Goal: Information Seeking & Learning: Learn about a topic

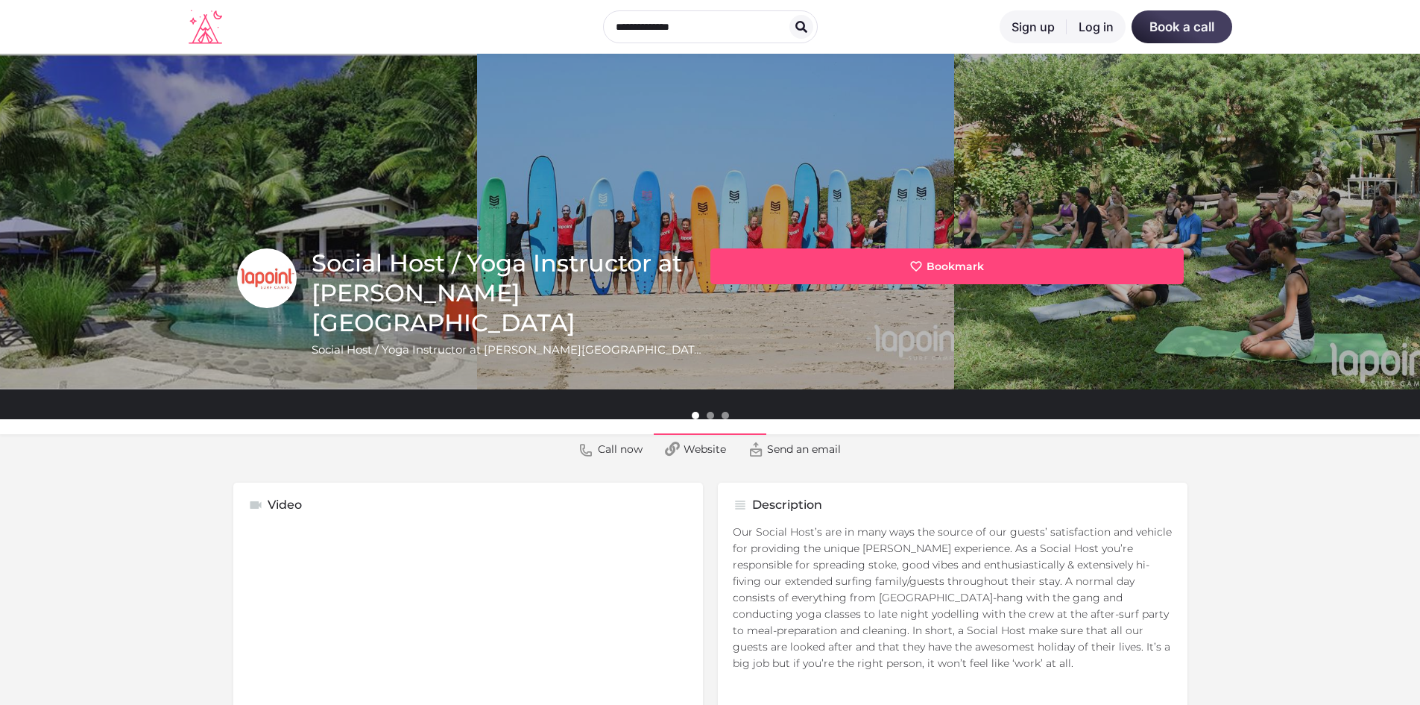
click at [217, 33] on icon at bounding box center [206, 27] width 34 height 34
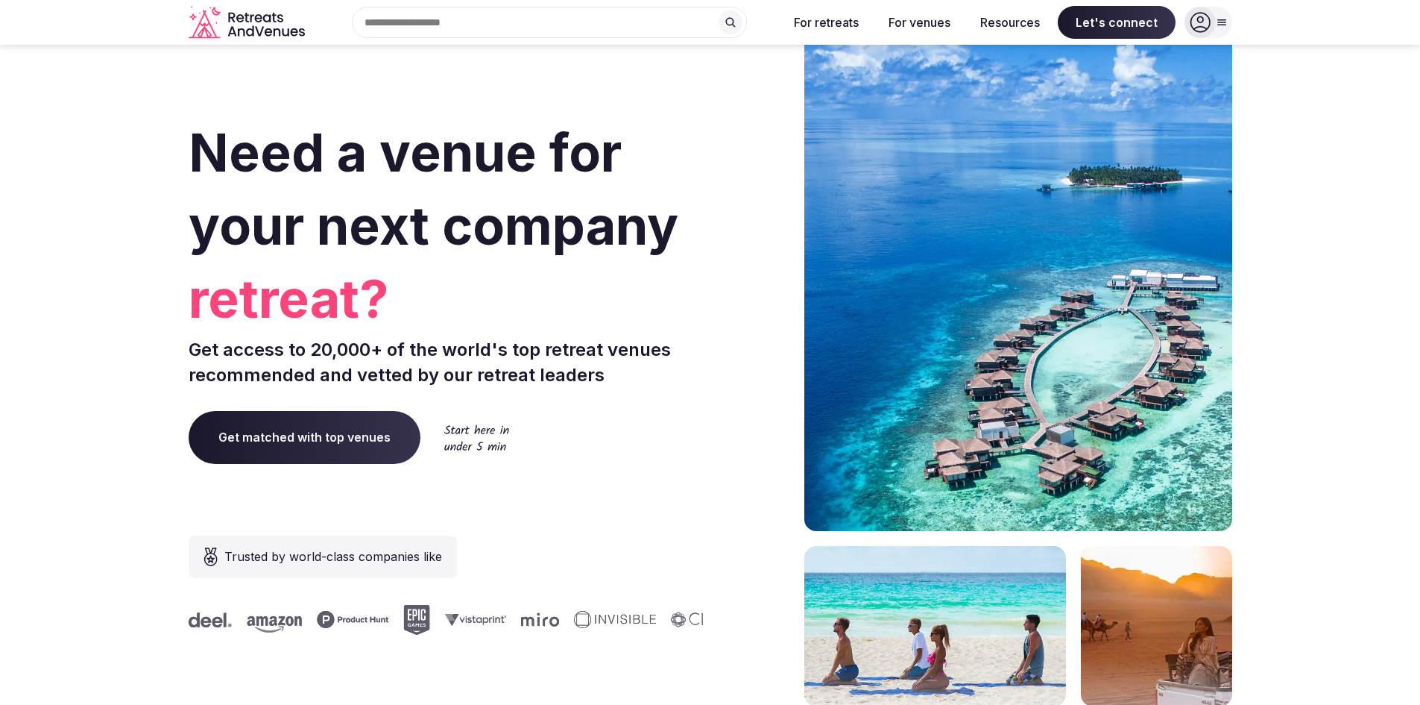
click at [407, 28] on div "Search Popular Destinations Toscana, Italy Riviera Maya, Mexico Indonesia, Bali…" at bounding box center [543, 22] width 465 height 31
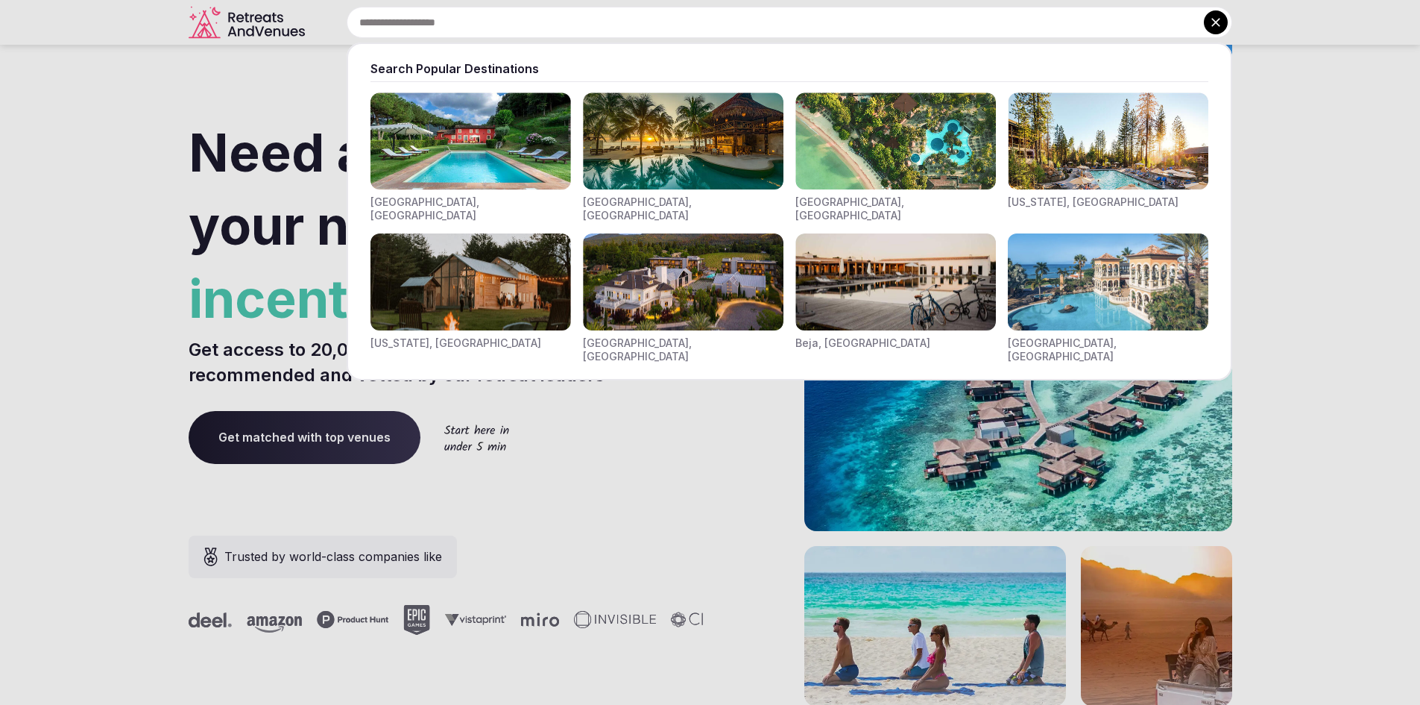
click at [854, 153] on img "Visit venues for Indonesia, Bali" at bounding box center [896, 140] width 201 height 97
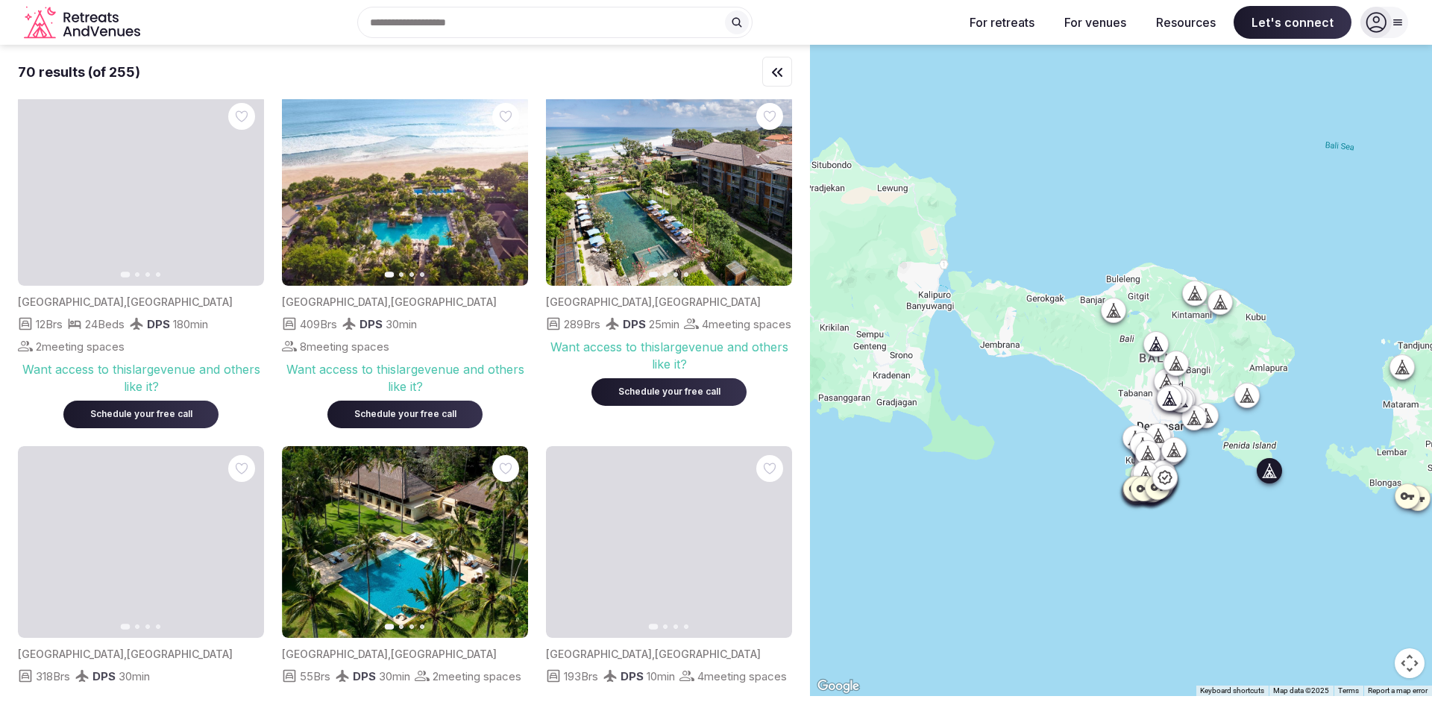
scroll to position [373, 0]
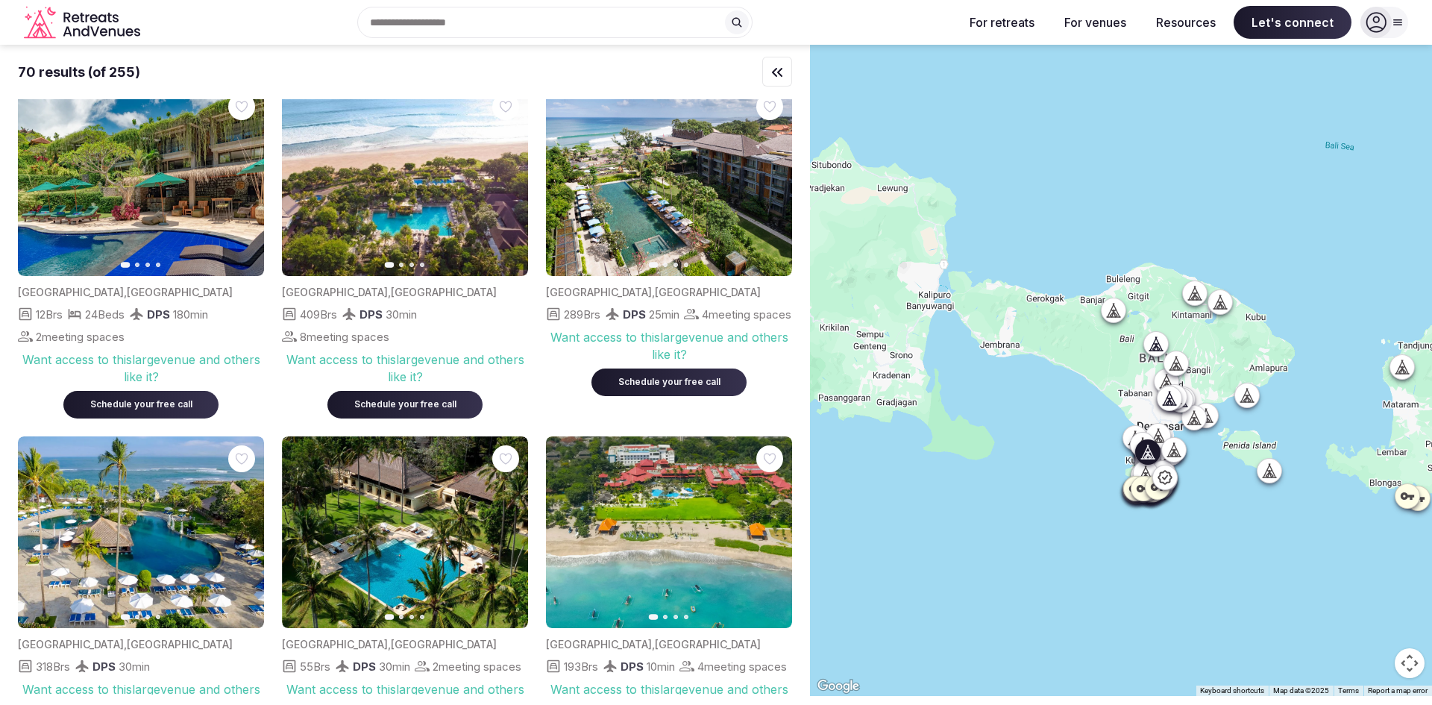
click at [372, 211] on img at bounding box center [405, 180] width 246 height 192
click at [443, 201] on img at bounding box center [405, 180] width 246 height 192
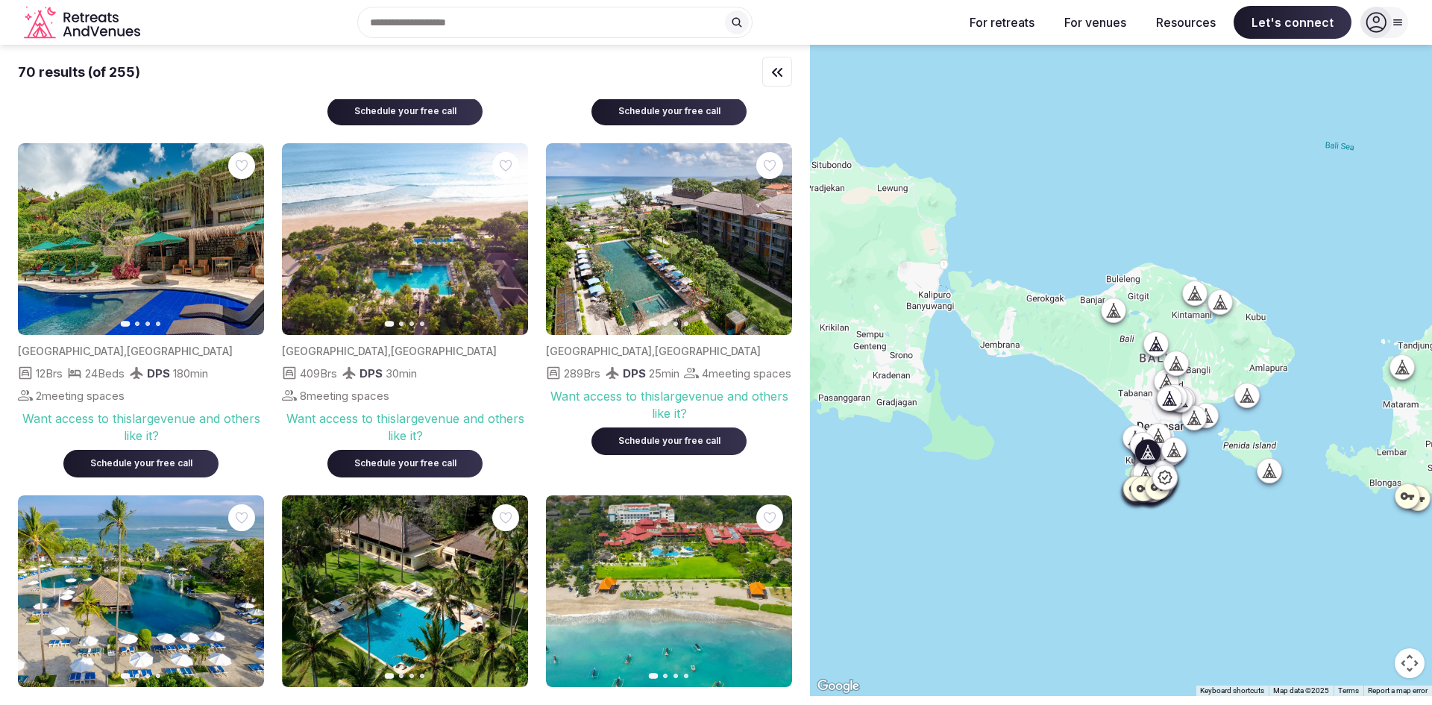
scroll to position [224, 0]
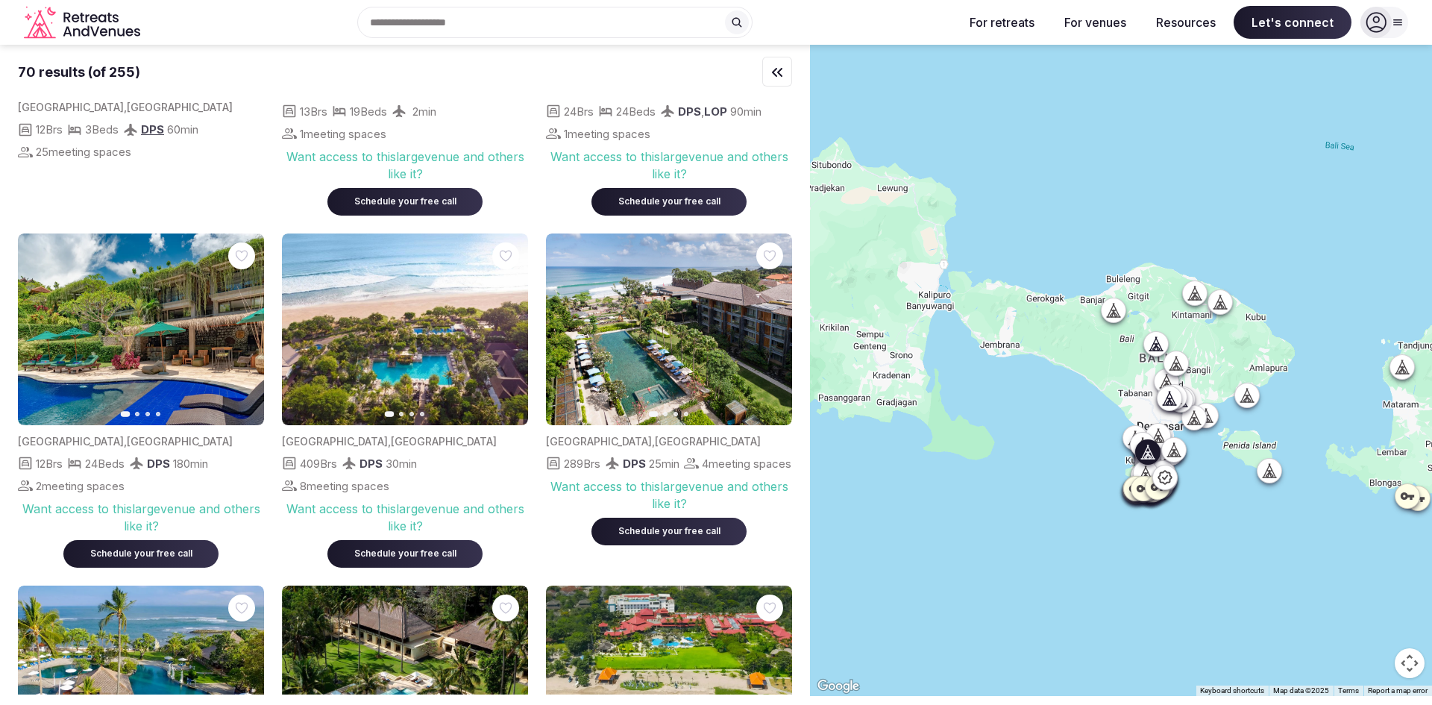
click at [400, 413] on button "Go to slide 2" at bounding box center [401, 414] width 4 height 4
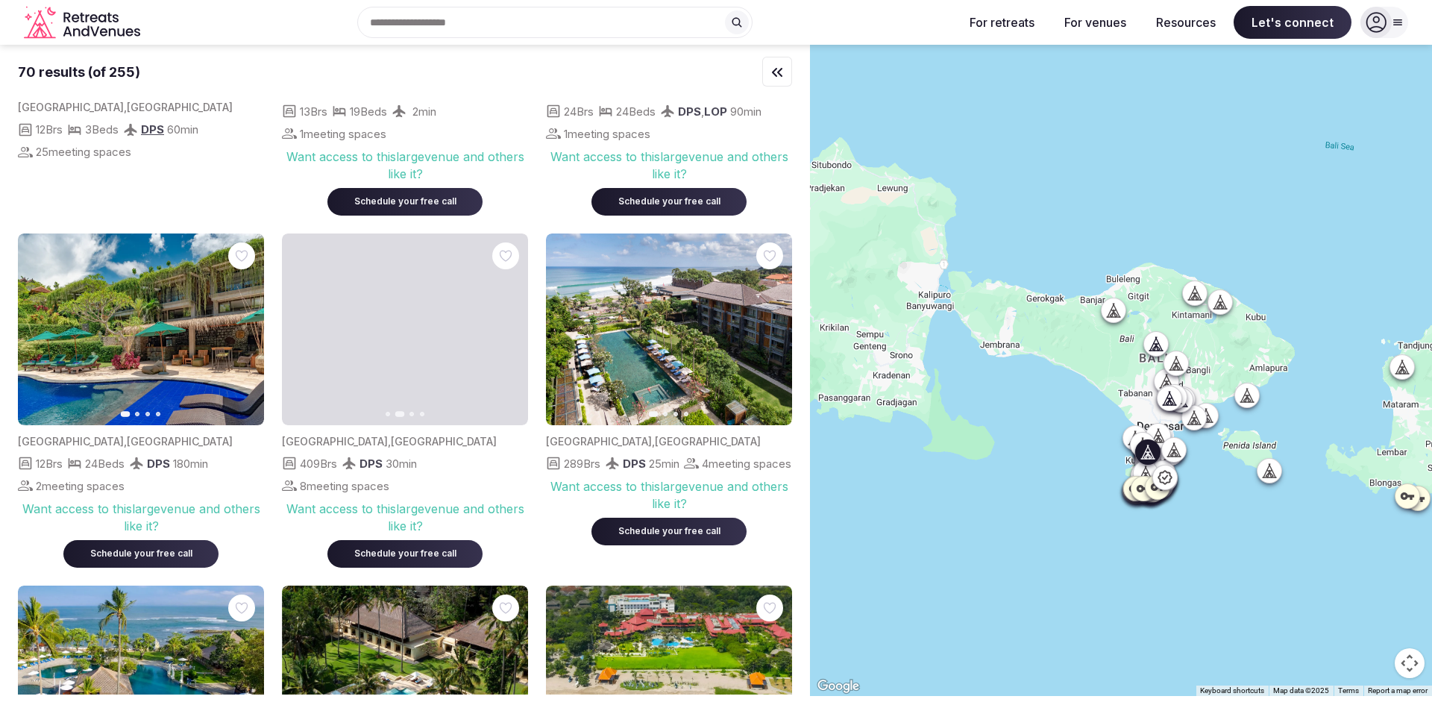
click at [506, 327] on icon "button" at bounding box center [507, 329] width 12 height 12
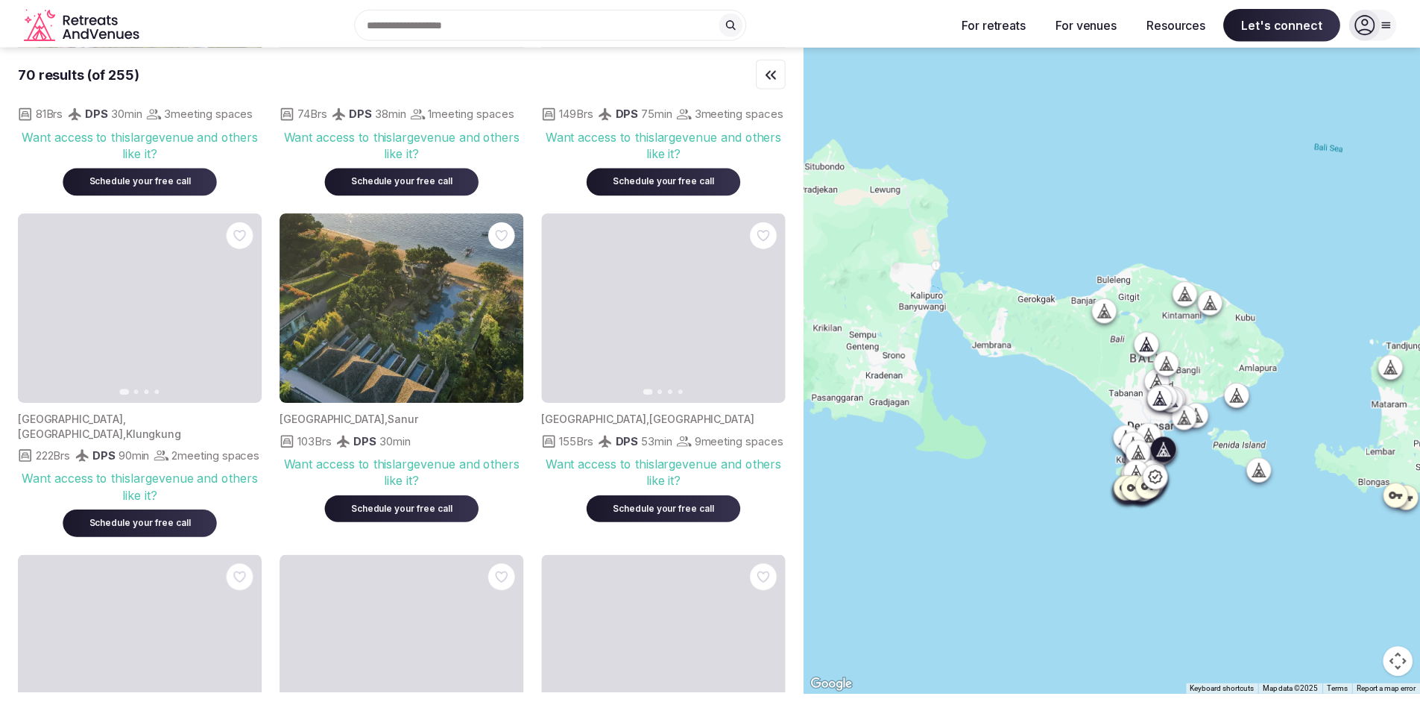
scroll to position [1417, 0]
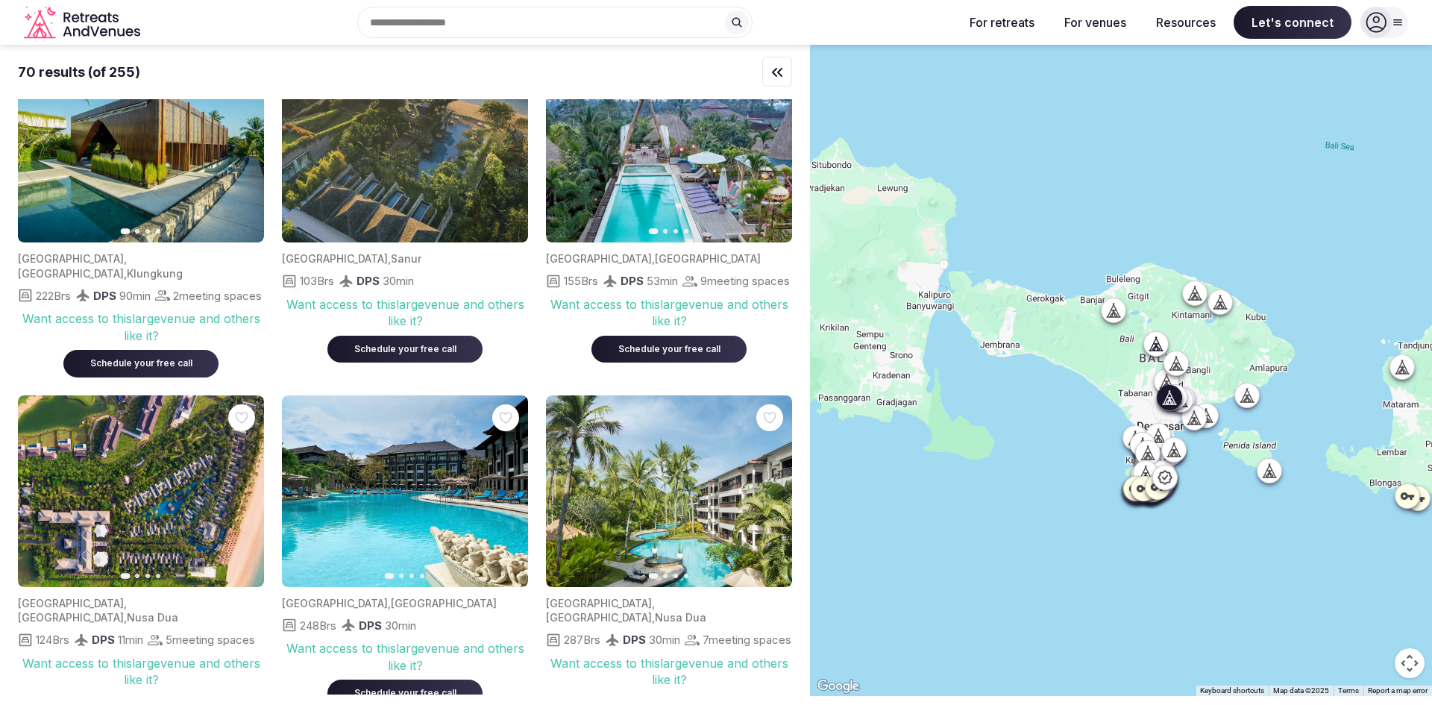
click at [663, 291] on div "Indonesia , Bali 155 Brs DPS 53 min 9 meeting spaces Want access to this large …" at bounding box center [669, 302] width 246 height 120
click at [742, 104] on img at bounding box center [669, 147] width 246 height 192
click at [669, 185] on img at bounding box center [669, 147] width 246 height 192
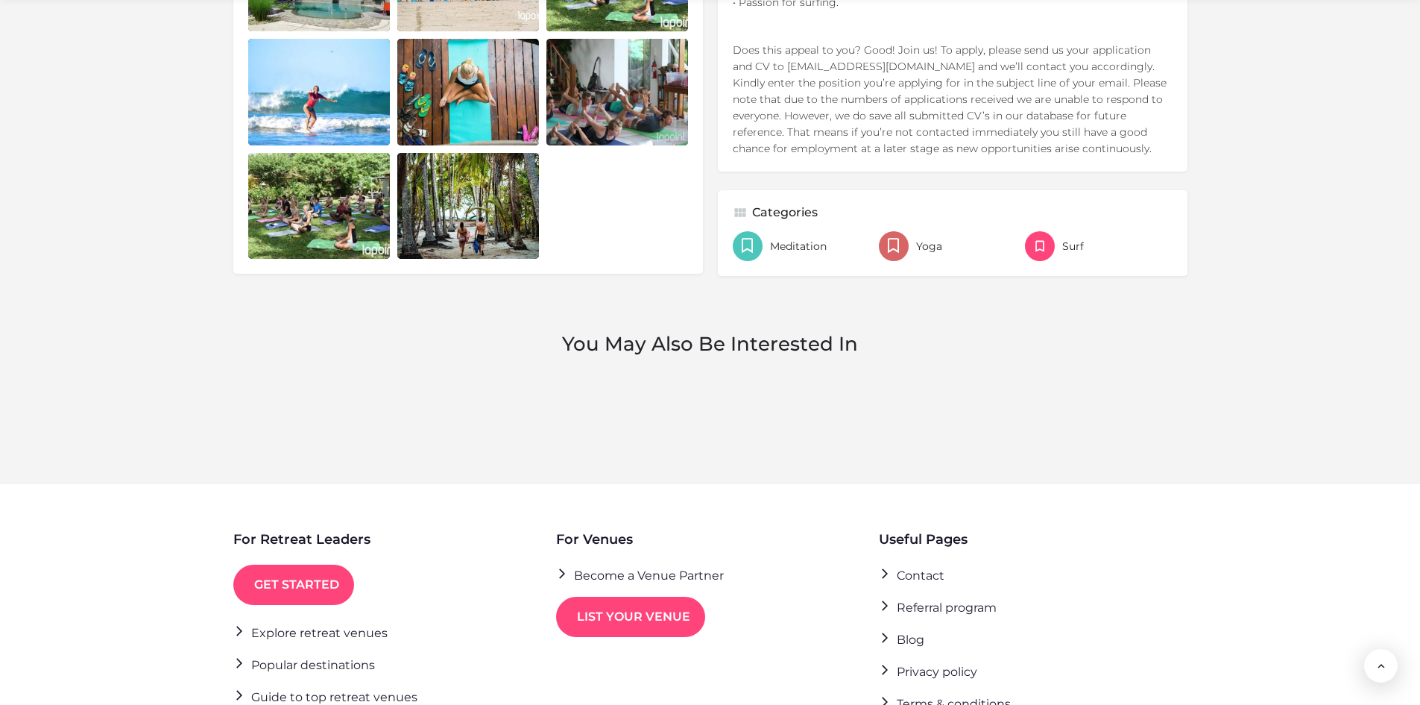
scroll to position [1094, 0]
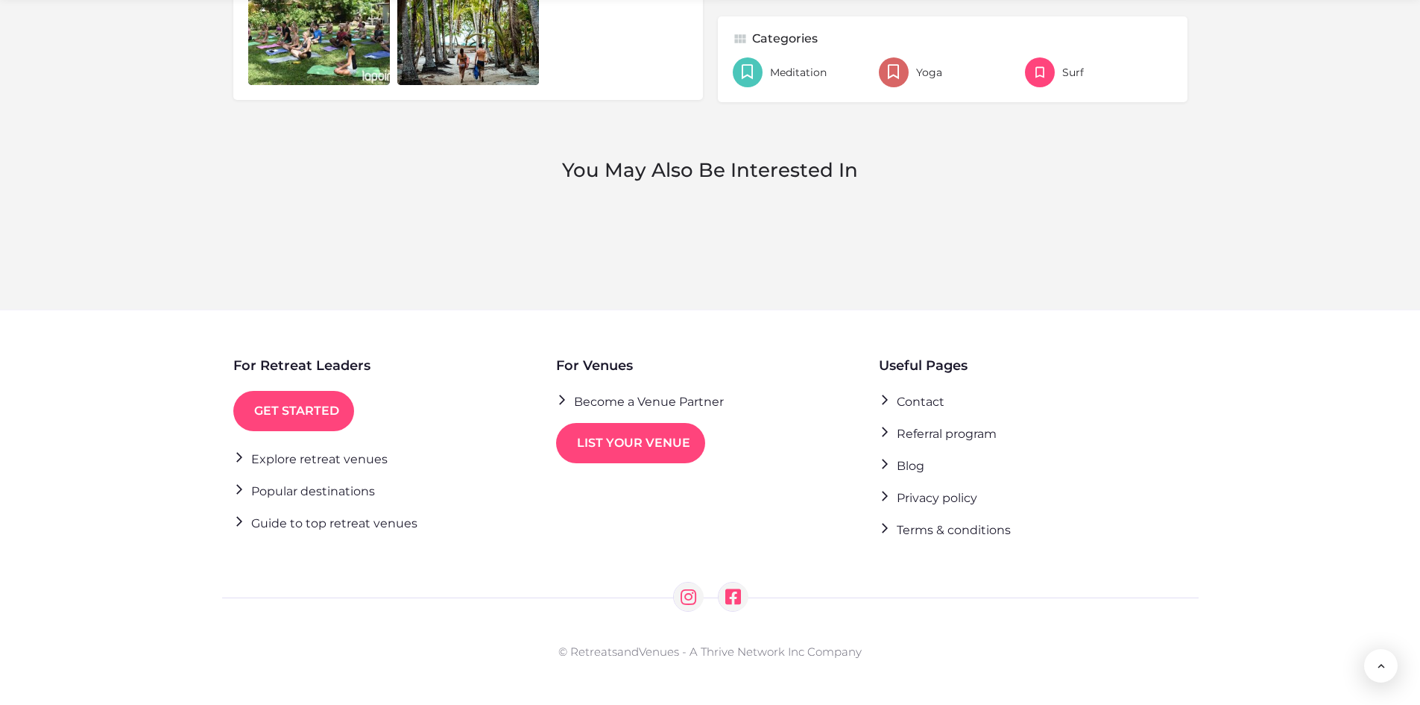
drag, startPoint x: 808, startPoint y: 186, endPoint x: 864, endPoint y: 190, distance: 56.0
click at [809, 186] on div "You May Also Be Interested In" at bounding box center [710, 174] width 969 height 32
drag, startPoint x: 881, startPoint y: 190, endPoint x: 802, endPoint y: 268, distance: 110.7
click at [881, 192] on div "You May Also Be Interested In Retreat / Yoga Facilitators at Goddess Retreats Y…" at bounding box center [710, 189] width 969 height 62
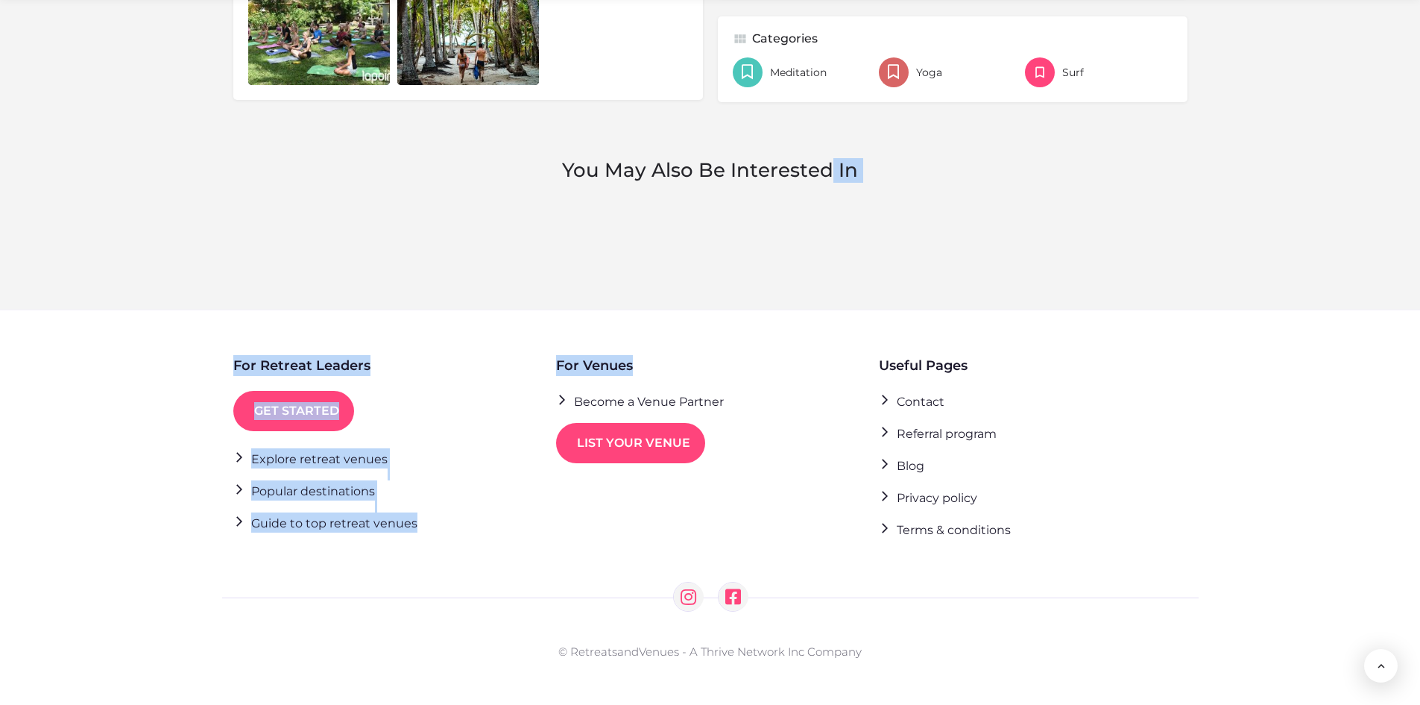
drag, startPoint x: 802, startPoint y: 268, endPoint x: 760, endPoint y: 295, distance: 50.3
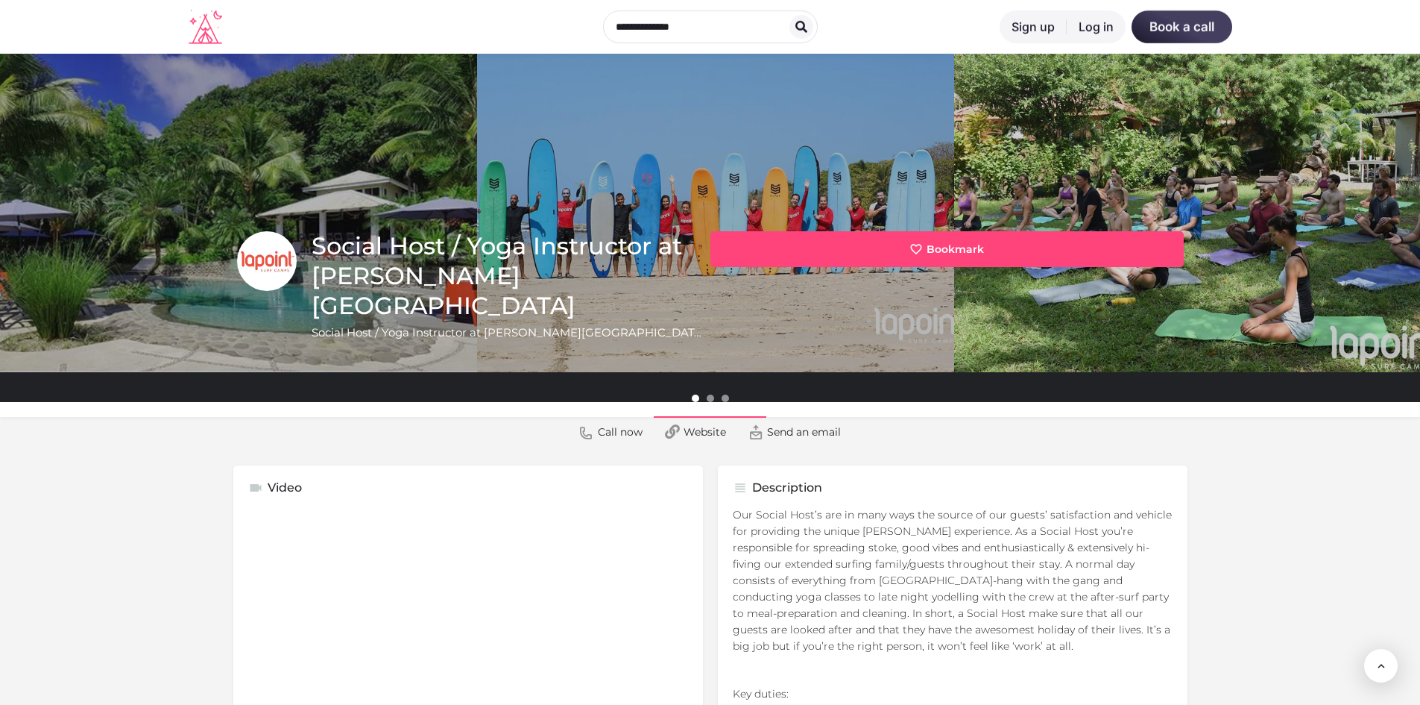
scroll to position [0, 0]
